Goal: Information Seeking & Learning: Learn about a topic

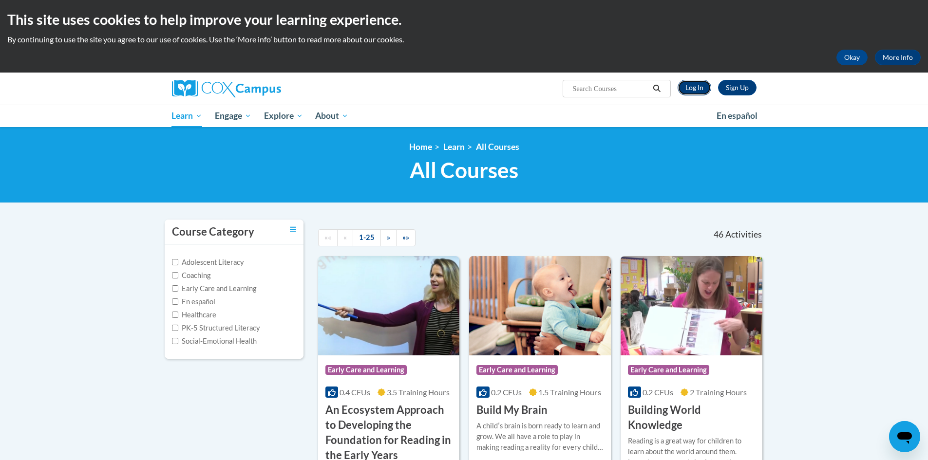
click at [691, 88] on link "Log In" at bounding box center [695, 88] width 34 height 16
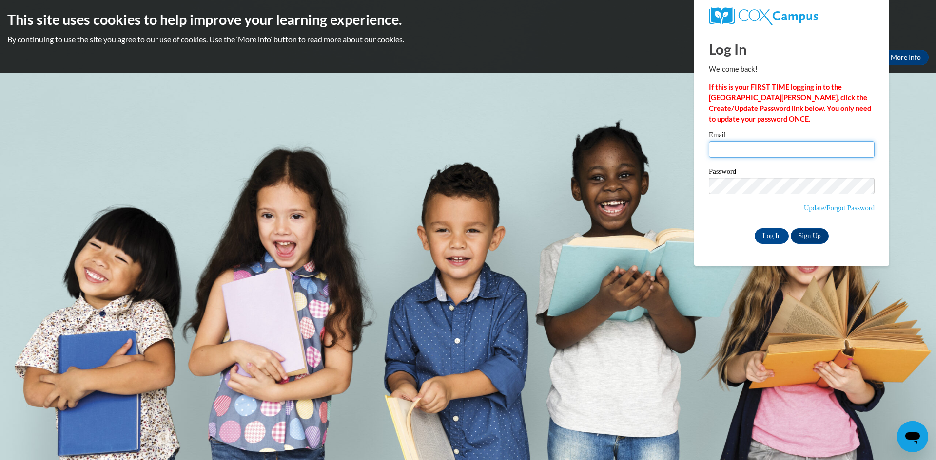
click at [729, 151] on input "Email" at bounding box center [791, 149] width 166 height 17
type input "bowlintr@collierschools.com"
click at [769, 240] on input "Log In" at bounding box center [771, 237] width 34 height 16
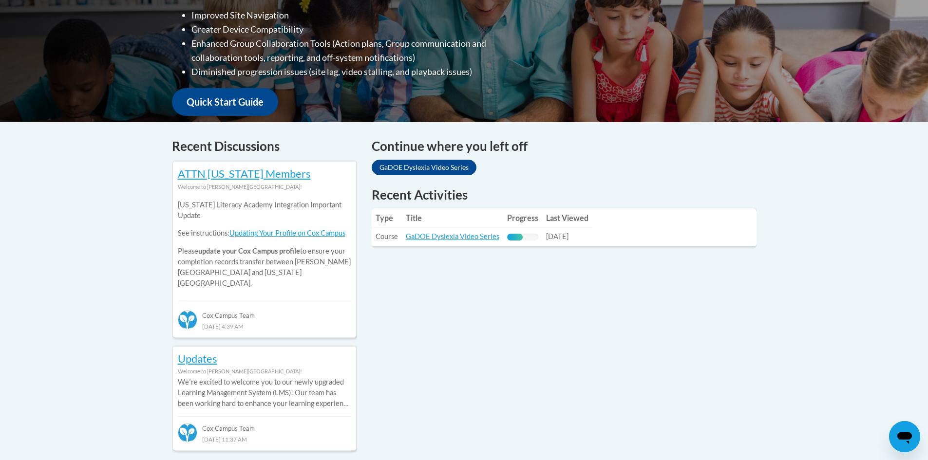
scroll to position [341, 0]
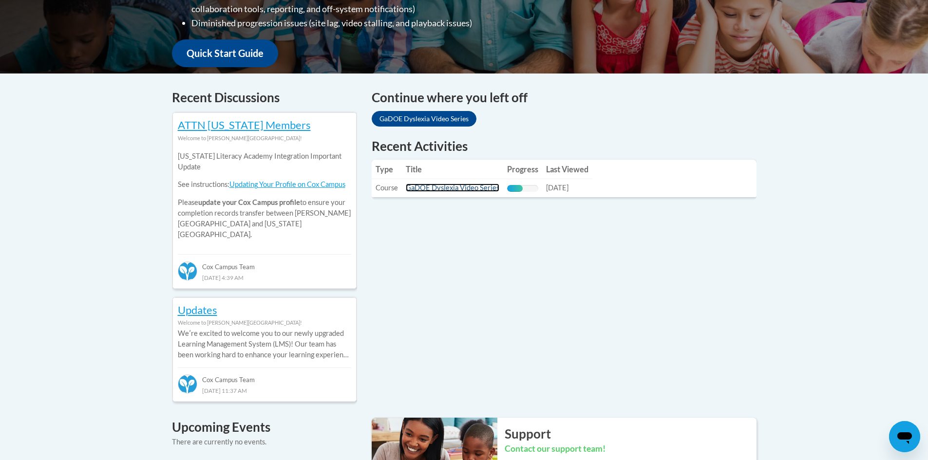
click at [462, 189] on link "GaDOE Dyslexia Video Series" at bounding box center [453, 188] width 94 height 8
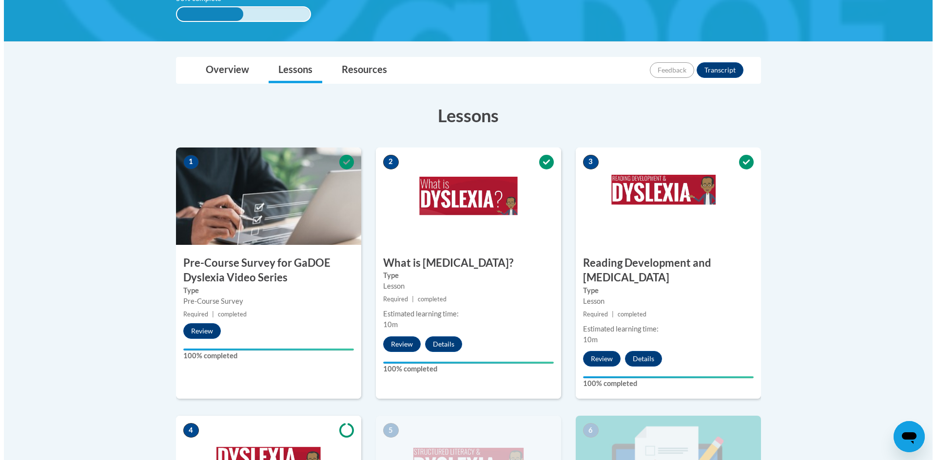
scroll to position [439, 0]
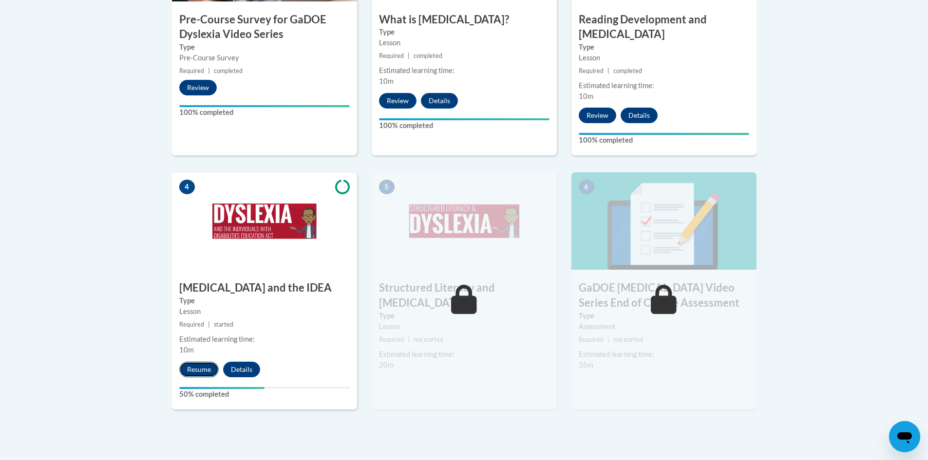
click at [205, 362] on button "Resume" at bounding box center [198, 370] width 39 height 16
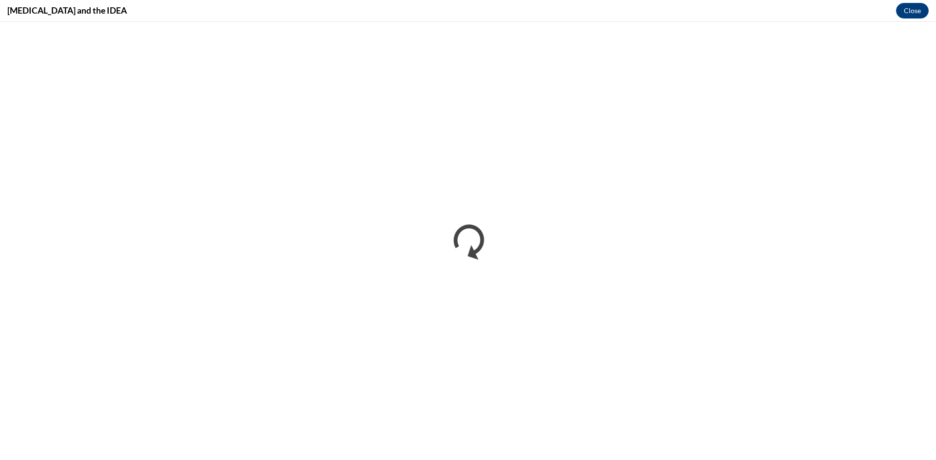
scroll to position [0, 0]
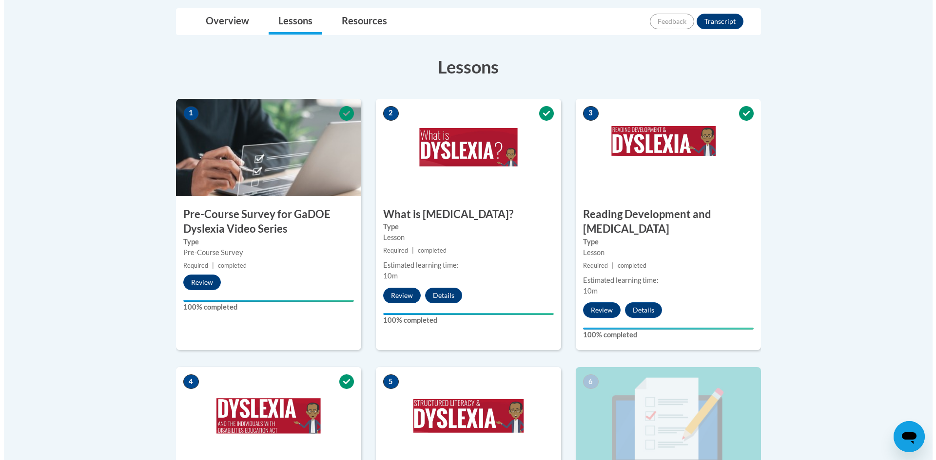
scroll to position [487, 0]
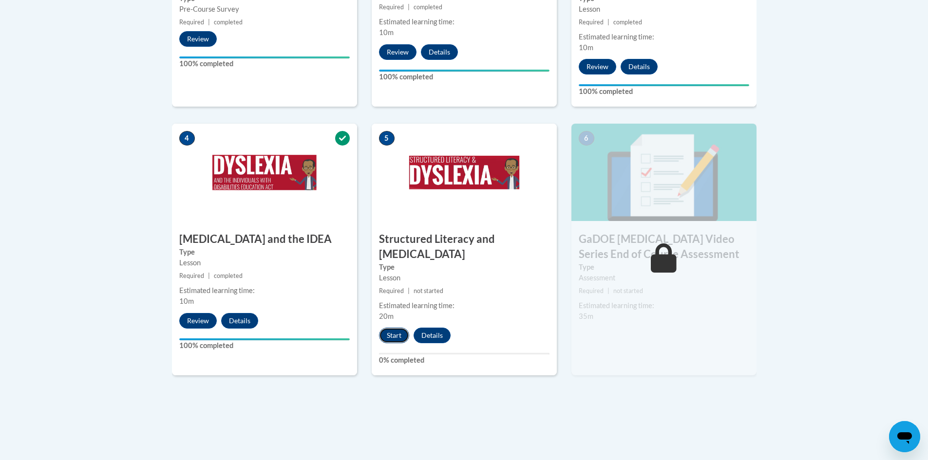
click at [395, 328] on button "Start" at bounding box center [394, 336] width 30 height 16
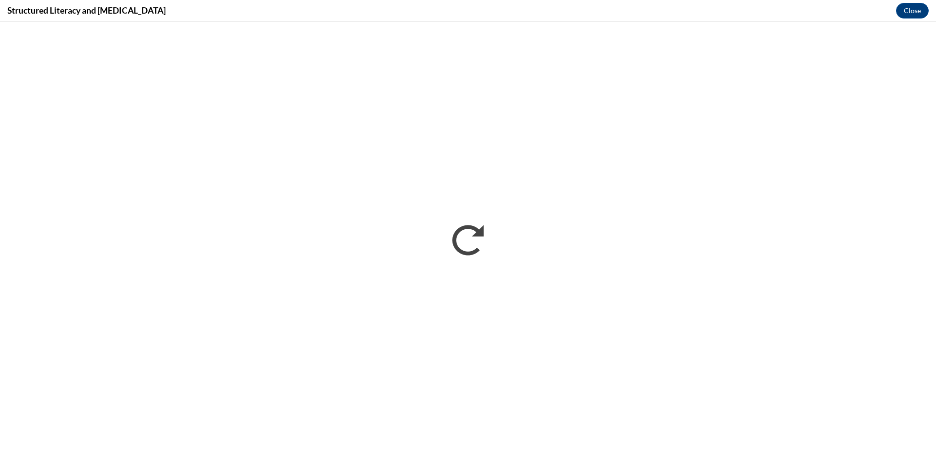
scroll to position [0, 0]
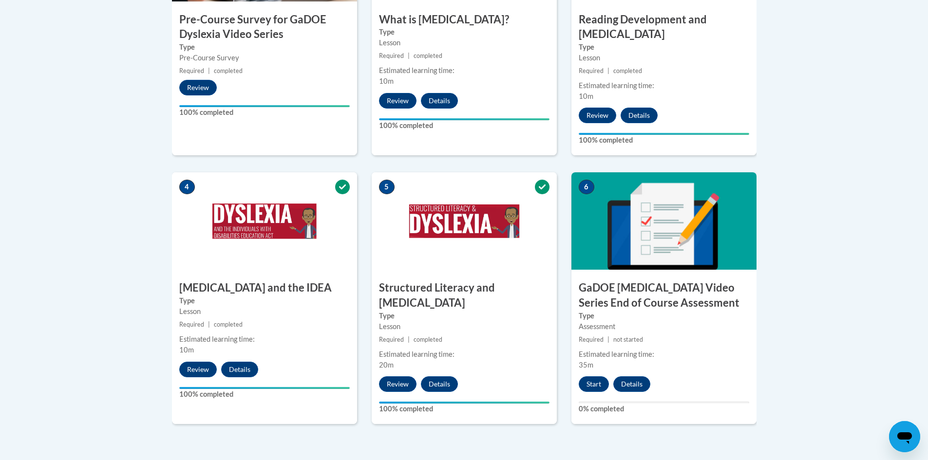
scroll to position [536, 0]
